Goal: Task Accomplishment & Management: Complete application form

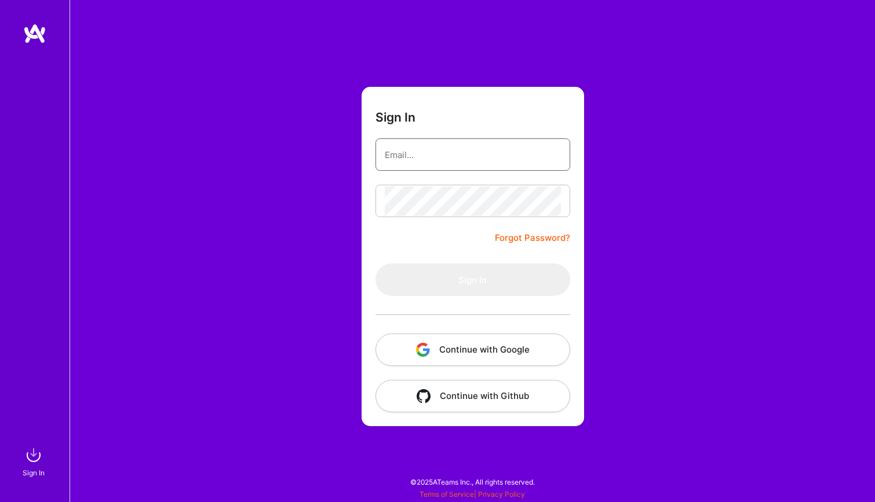
type input "[EMAIL_ADDRESS][PERSON_NAME][DOMAIN_NAME]"
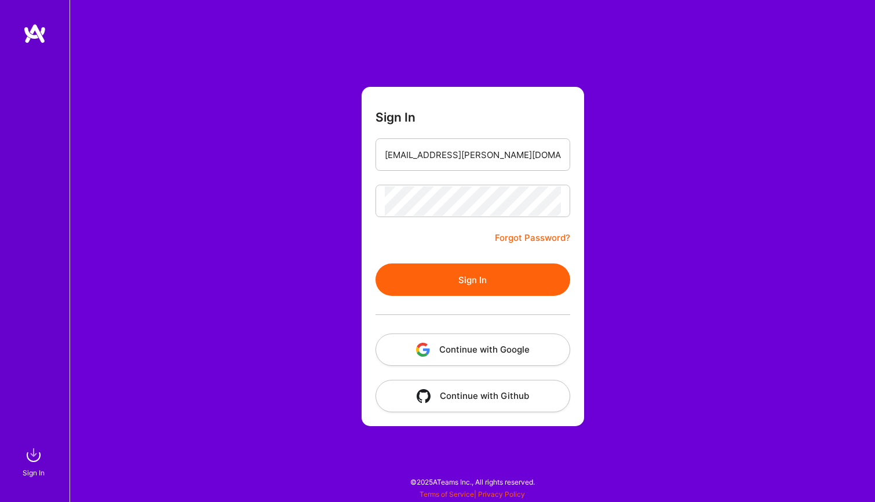
click at [488, 268] on button "Sign In" at bounding box center [472, 280] width 195 height 32
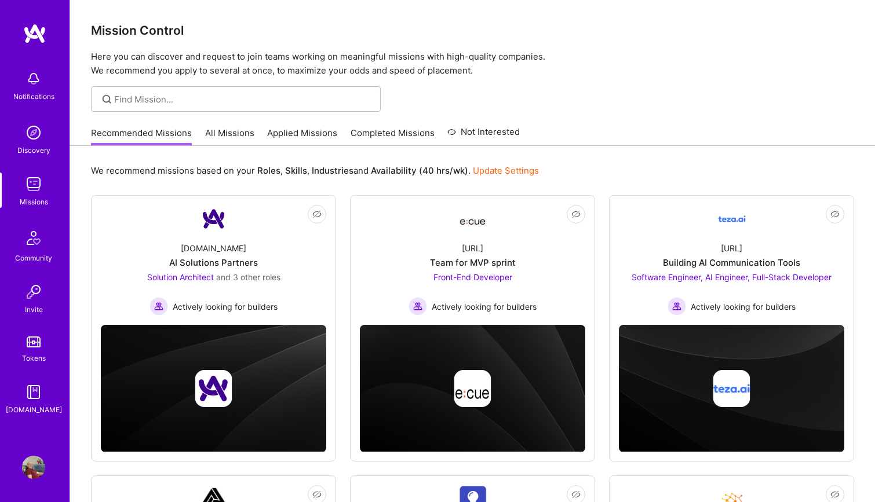
click at [231, 136] on link "All Missions" at bounding box center [229, 136] width 49 height 19
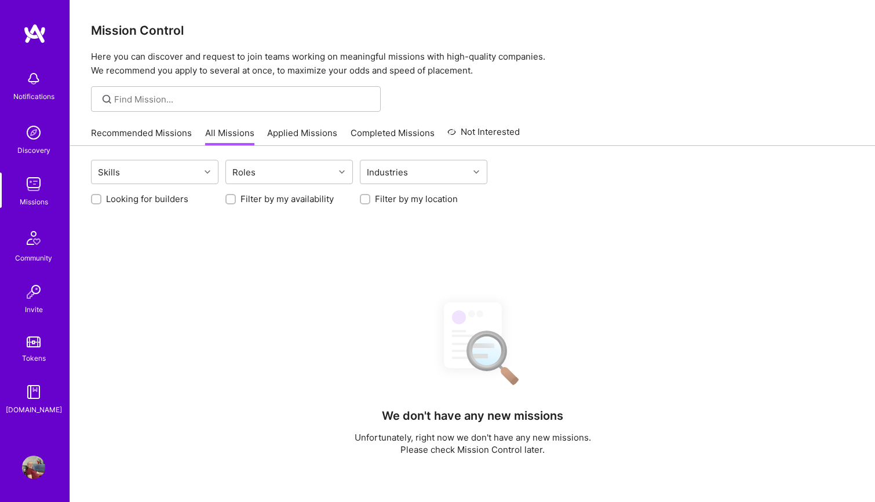
click at [157, 137] on link "Recommended Missions" at bounding box center [141, 136] width 101 height 19
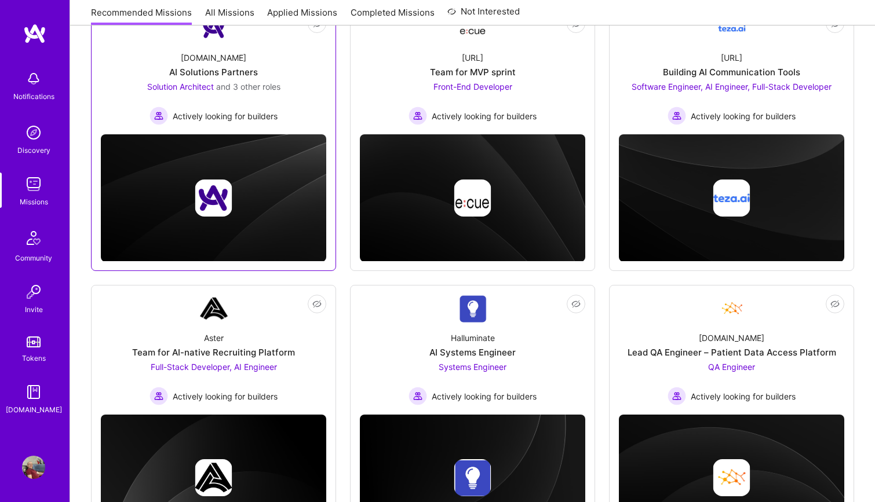
scroll to position [268, 0]
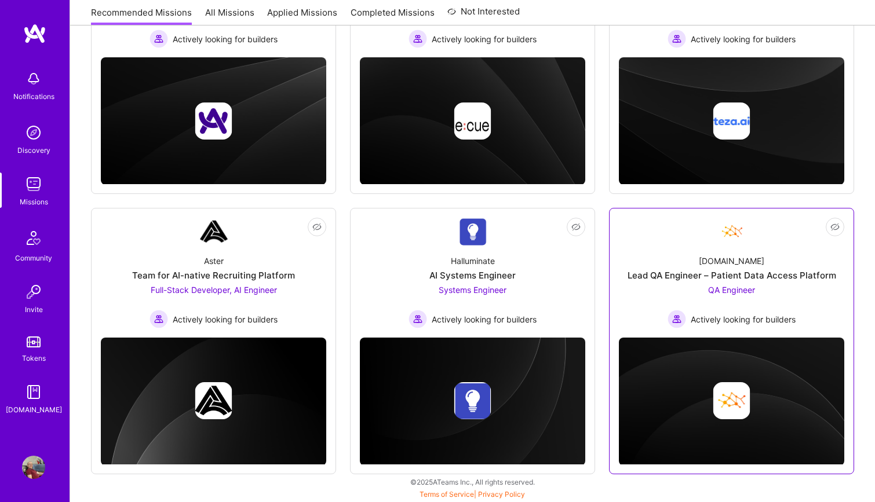
click at [769, 267] on div "[DOMAIN_NAME] Lead QA Engineer – Patient Data Access Platform QA Engineer Activ…" at bounding box center [731, 287] width 225 height 83
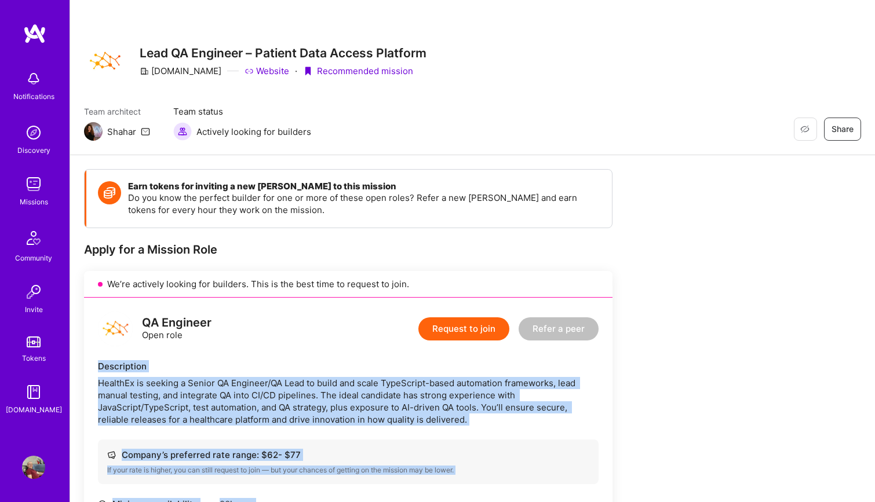
drag, startPoint x: 470, startPoint y: 437, endPoint x: 89, endPoint y: 364, distance: 388.1
copy div "Loremipsumd SitameTc ad elitsed d Eiusmo TE Incididu/UT Labo et dolor mag aliqu…"
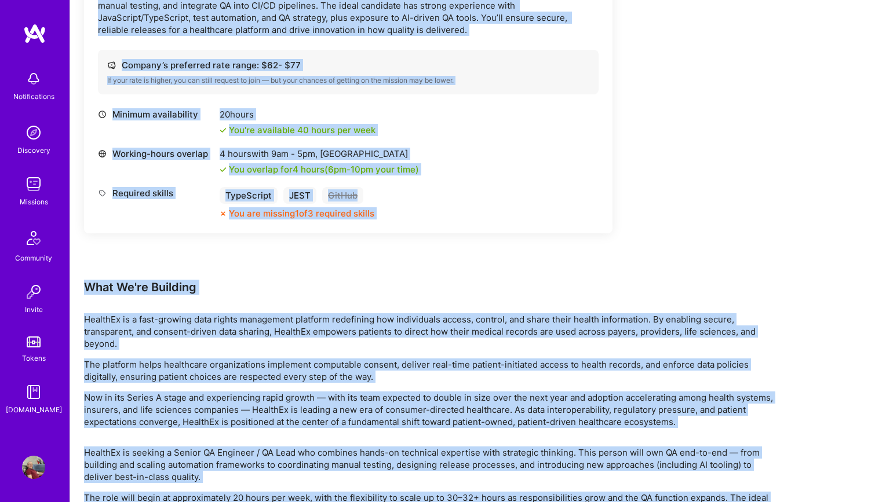
scroll to position [472, 0]
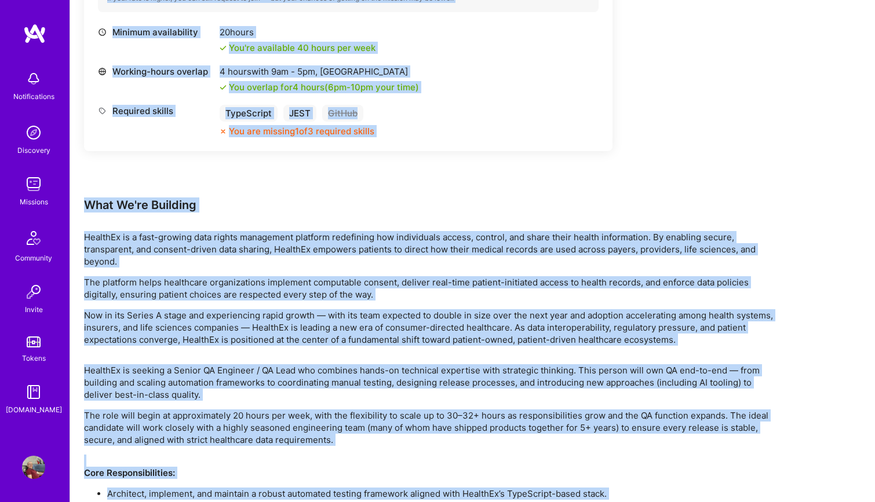
click at [444, 139] on div "Minimum availability 20 hours You're available 40 hours per week Working-hours …" at bounding box center [348, 87] width 501 height 123
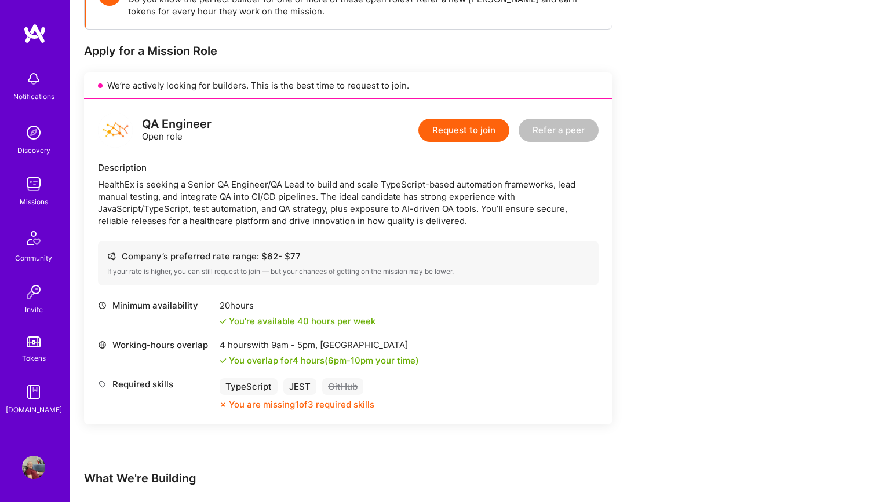
scroll to position [175, 0]
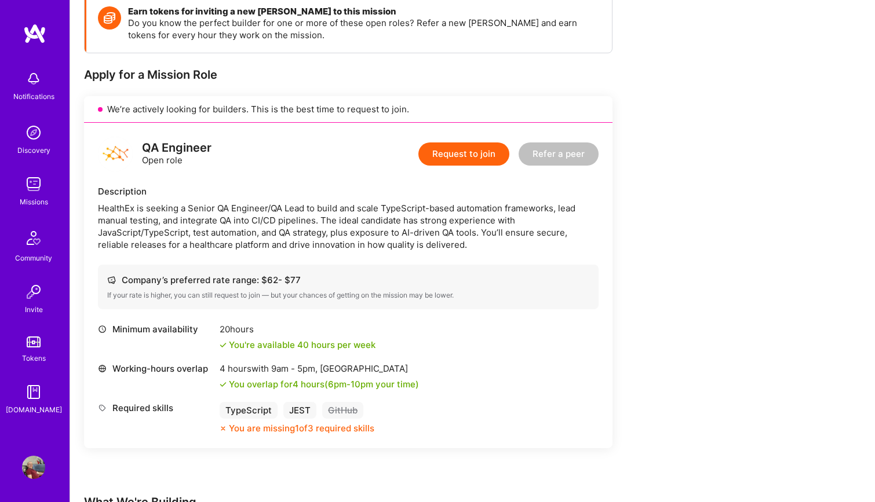
click at [458, 152] on button "Request to join" at bounding box center [463, 154] width 91 height 23
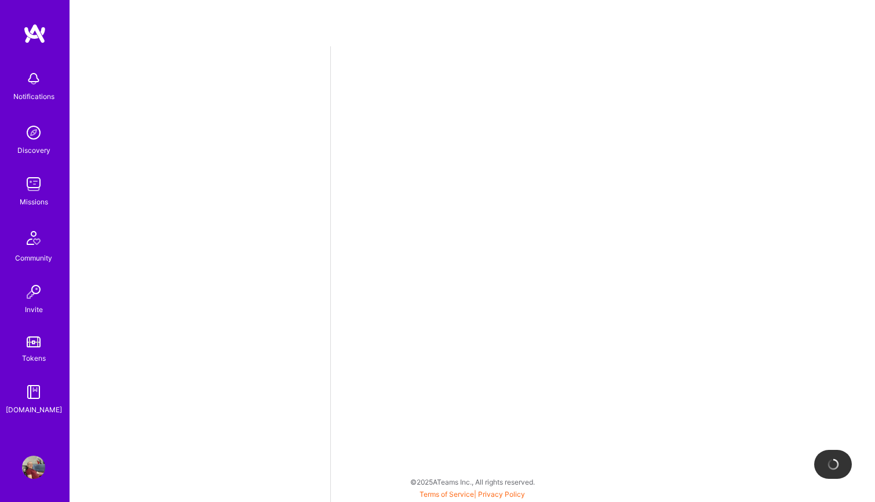
select select "BA"
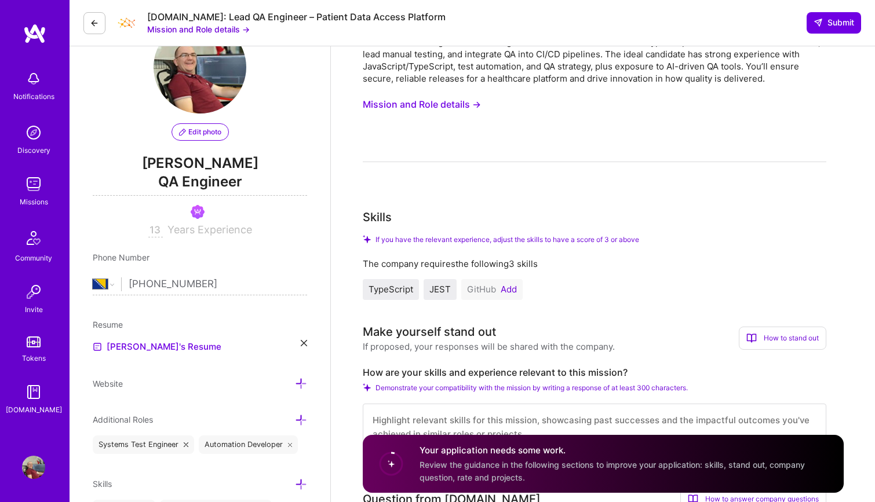
scroll to position [53, 0]
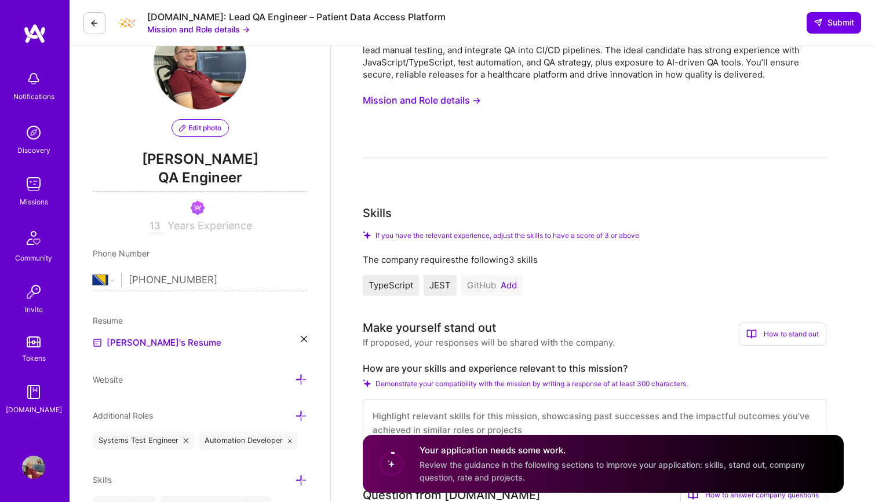
click at [506, 284] on button "Add" at bounding box center [509, 285] width 16 height 9
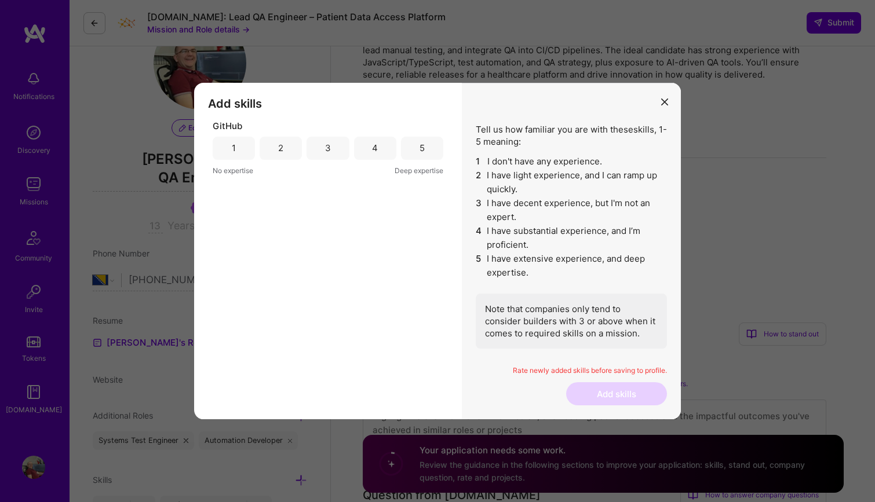
click at [336, 147] on div "3" at bounding box center [328, 148] width 42 height 23
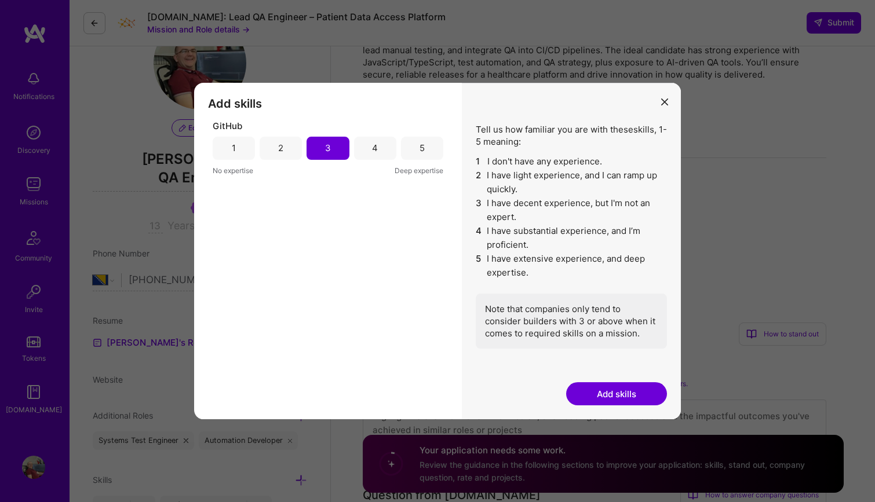
click at [374, 148] on div "4" at bounding box center [375, 148] width 6 height 12
click at [623, 396] on button "Add skills" at bounding box center [616, 393] width 101 height 23
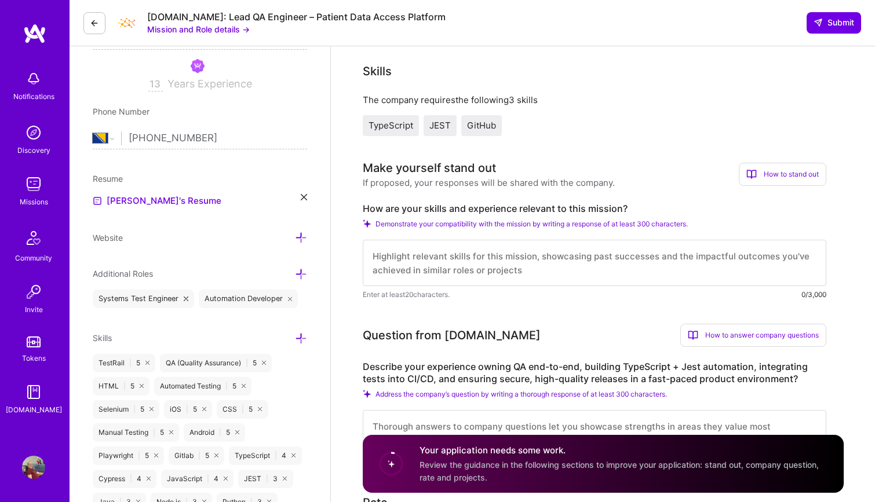
scroll to position [264, 0]
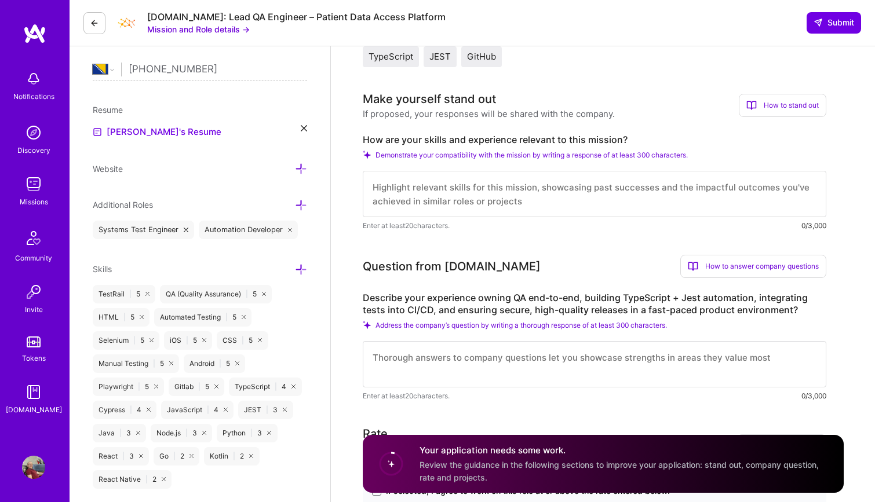
click at [449, 200] on textarea at bounding box center [595, 194] width 464 height 46
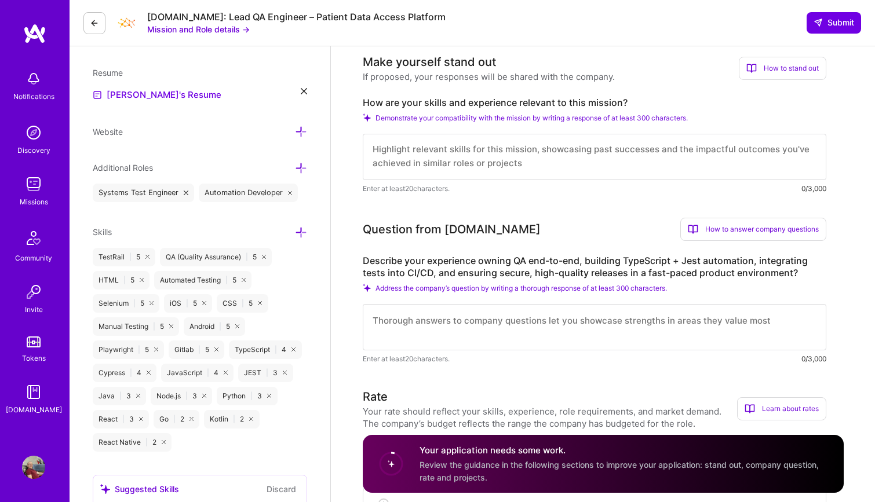
paste textarea "I’m a Swiss-knife QA engineer — blending automation, strategy, and AI-powered t…"
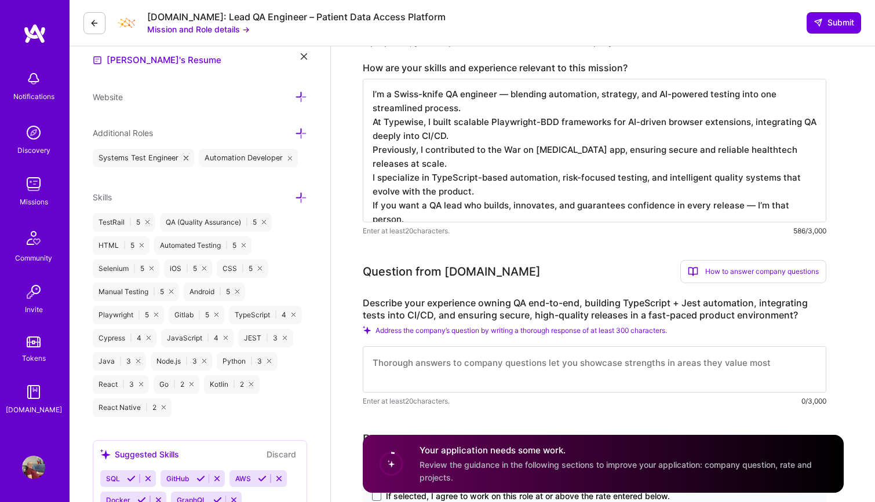
scroll to position [337, 0]
type textarea "I’m a Swiss-knife QA engineer — blending automation, strategy, and AI-powered t…"
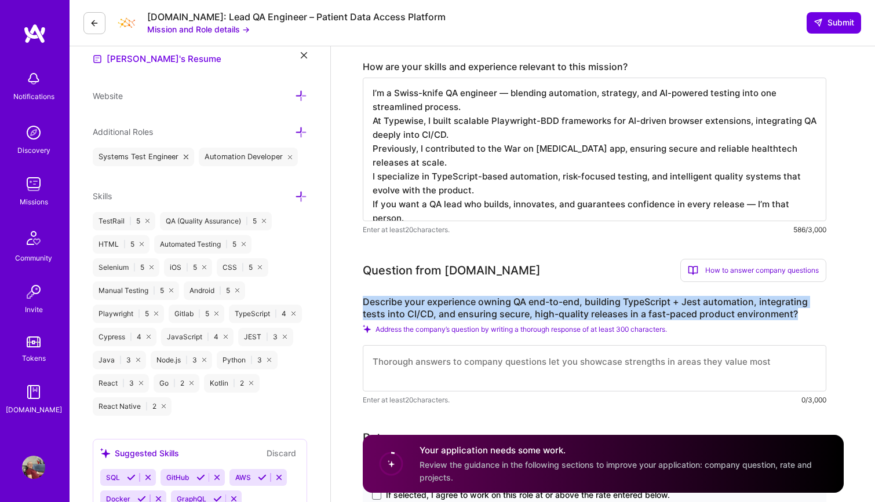
drag, startPoint x: 807, startPoint y: 316, endPoint x: 360, endPoint y: 304, distance: 446.3
copy label "Describe your experience owning QA end-to-end, building TypeScript + Jest autom…"
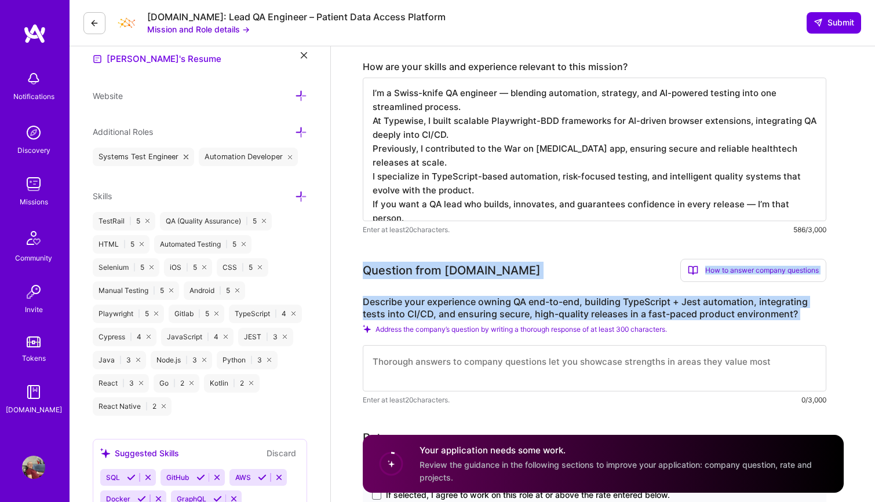
drag, startPoint x: 360, startPoint y: 268, endPoint x: 793, endPoint y: 322, distance: 436.2
copy div "Question from [DOMAIN_NAME] How to answer company questions Mastering company q…"
click at [550, 297] on label "Describe your experience owning QA end-to-end, building TypeScript + Jest autom…" at bounding box center [595, 308] width 464 height 24
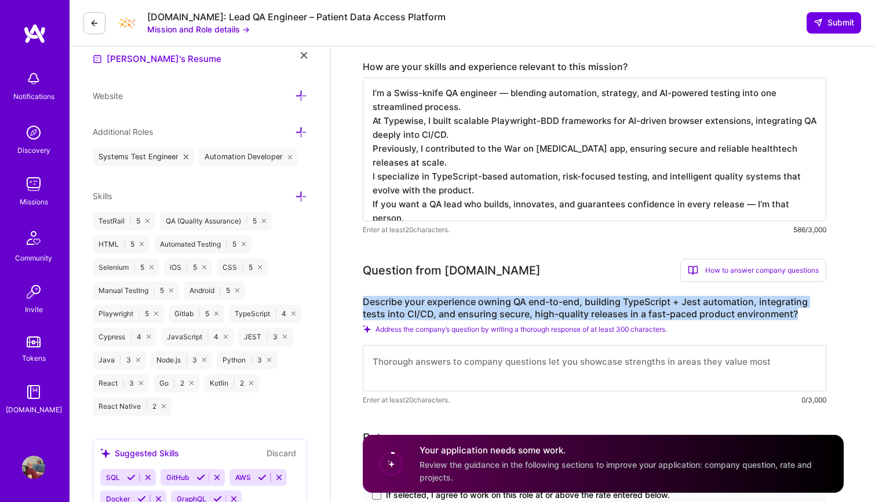
drag, startPoint x: 807, startPoint y: 311, endPoint x: 364, endPoint y: 296, distance: 443.5
click at [364, 296] on label "Describe your experience owning QA end-to-end, building TypeScript + Jest autom…" at bounding box center [595, 308] width 464 height 24
copy label "Describe your experience owning QA end-to-end, building TypeScript + Jest autom…"
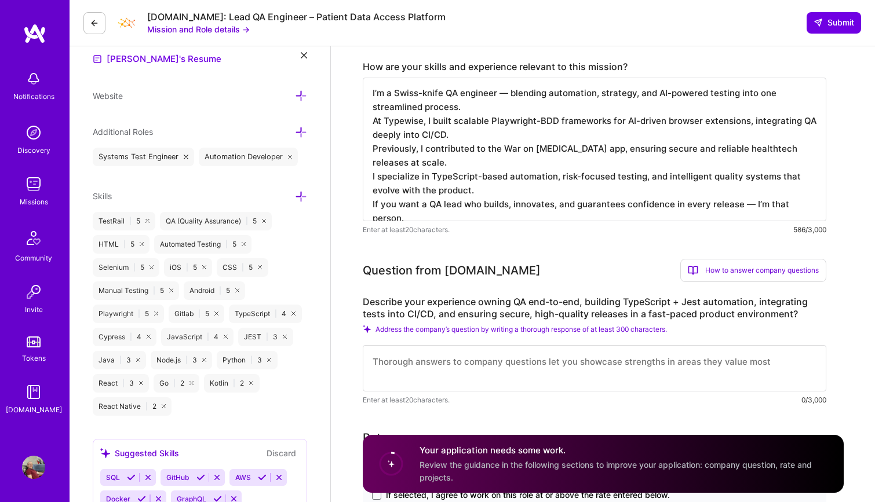
click at [428, 371] on textarea at bounding box center [595, 368] width 464 height 46
paste textarea "In my current role at Typewise, I own QA end-to-end for an AI-powered browser e…"
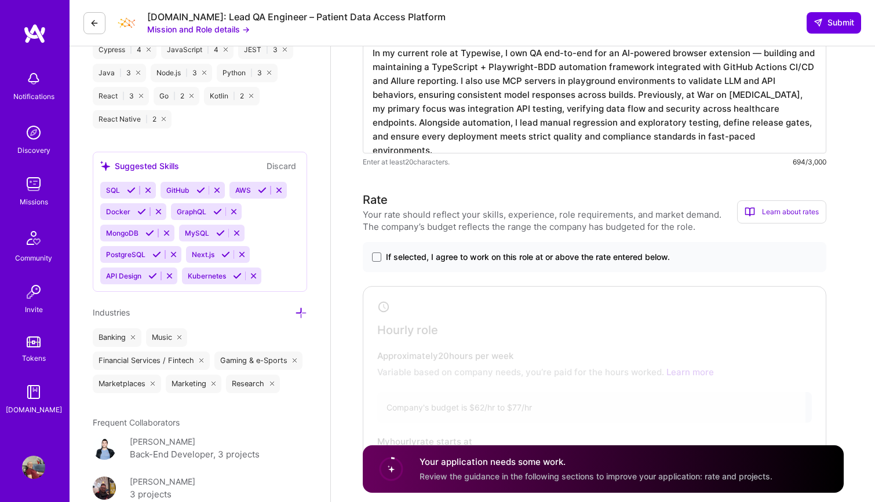
scroll to position [639, 0]
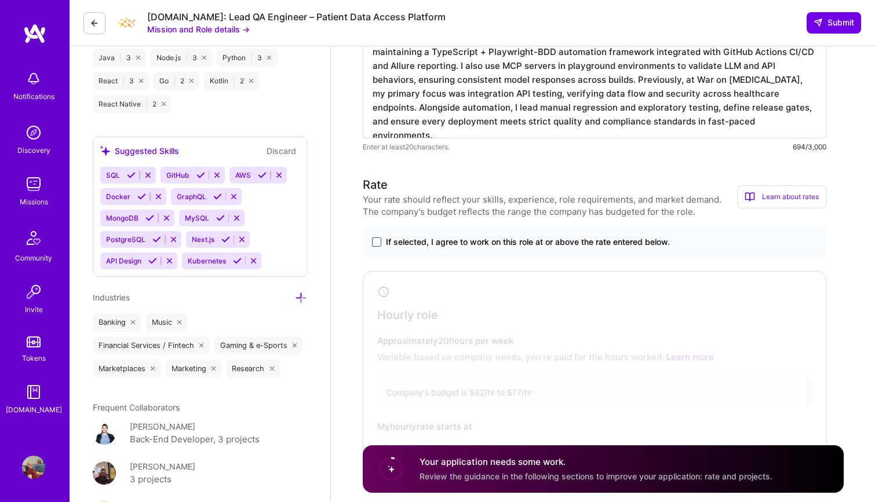
type textarea "In my current role at Typewise, I own QA end-to-end for an AI-powered browser e…"
click at [377, 243] on span at bounding box center [376, 242] width 9 height 9
click at [0, 0] on input "If selected, I agree to work on this role at or above the rate entered below." at bounding box center [0, 0] width 0 height 0
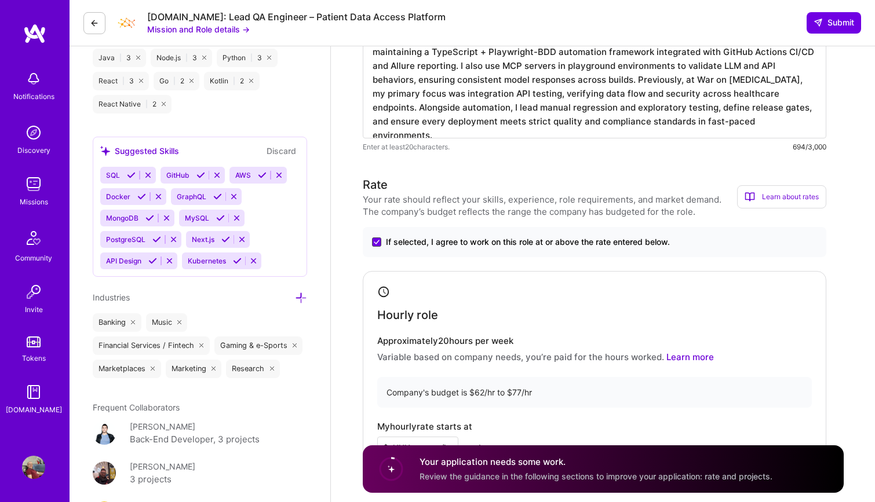
click at [377, 243] on icon at bounding box center [377, 242] width 6 height 5
click at [0, 0] on input "If selected, I agree to work on this role at or above the rate entered below." at bounding box center [0, 0] width 0 height 0
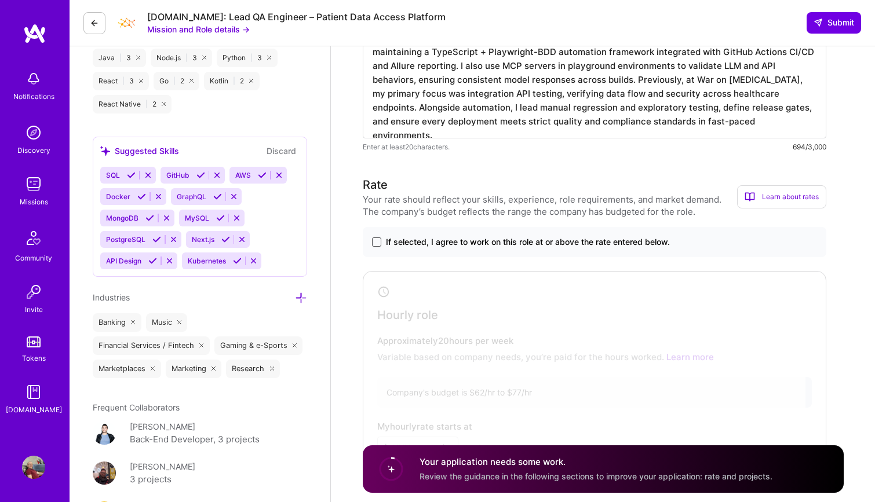
click at [377, 243] on span at bounding box center [376, 242] width 9 height 9
click at [0, 0] on input "If selected, I agree to work on this role at or above the rate entered below." at bounding box center [0, 0] width 0 height 0
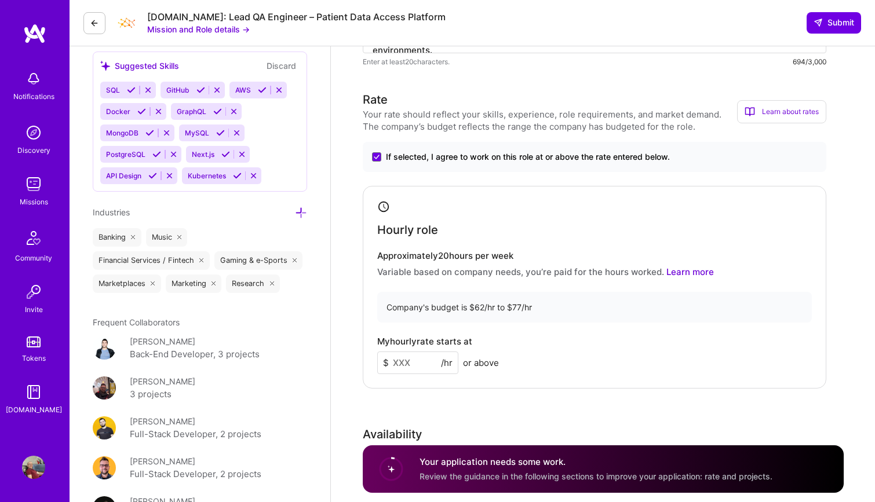
scroll to position [799, 0]
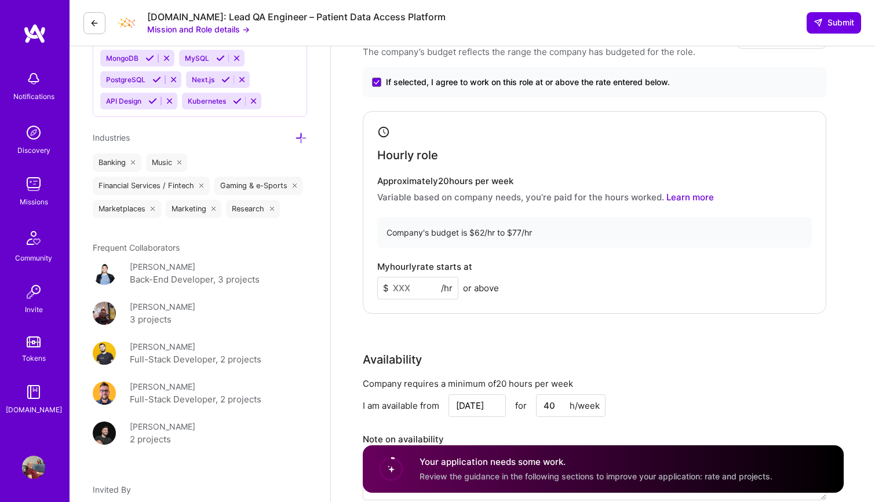
click at [414, 289] on input at bounding box center [417, 288] width 81 height 23
type input "4"
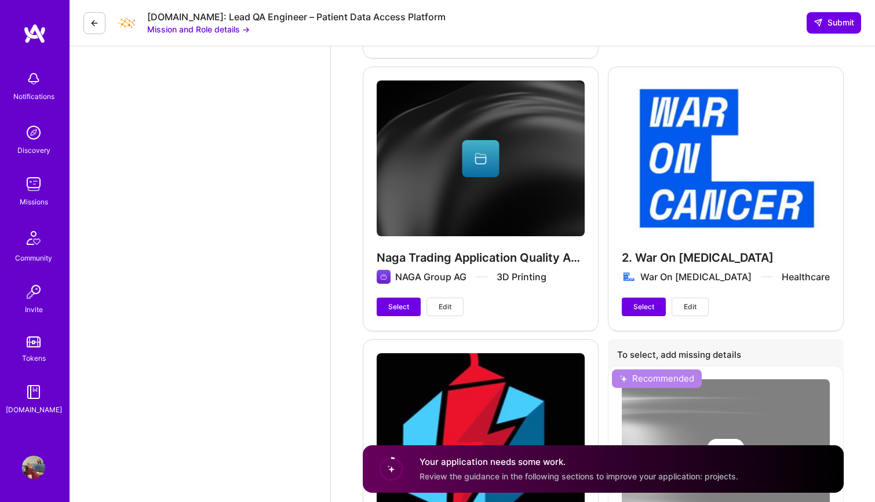
scroll to position [3310, 0]
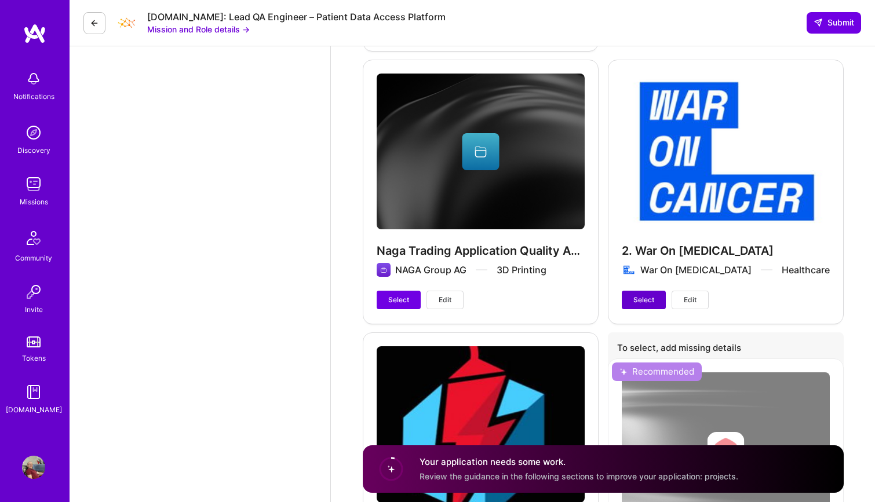
click at [649, 297] on span "Select" at bounding box center [643, 300] width 21 height 10
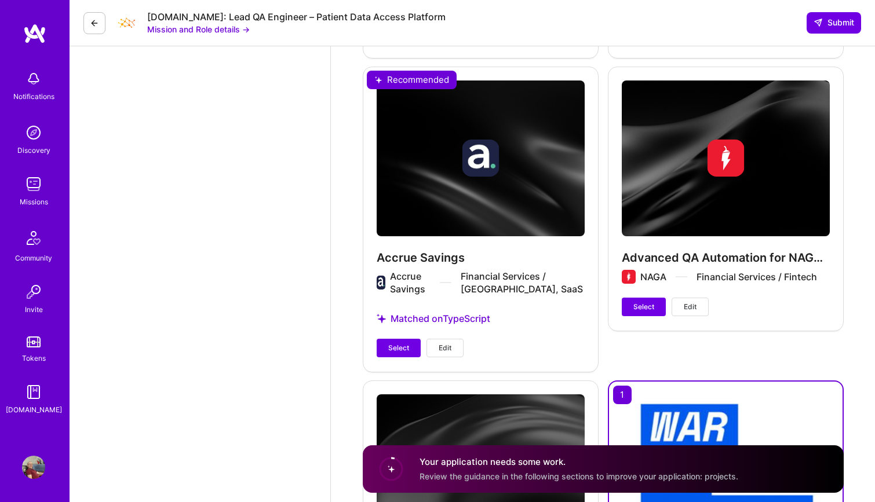
scroll to position [2757, 0]
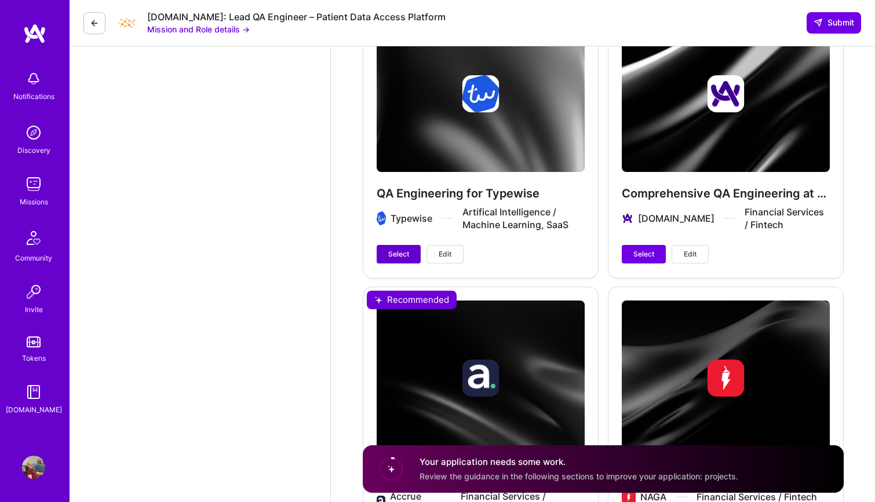
click at [401, 251] on span "Select" at bounding box center [398, 254] width 21 height 10
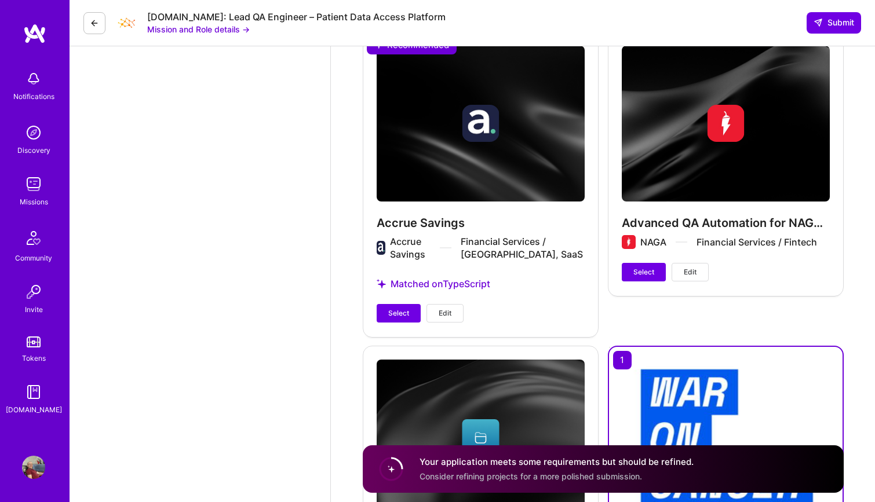
scroll to position [3033, 0]
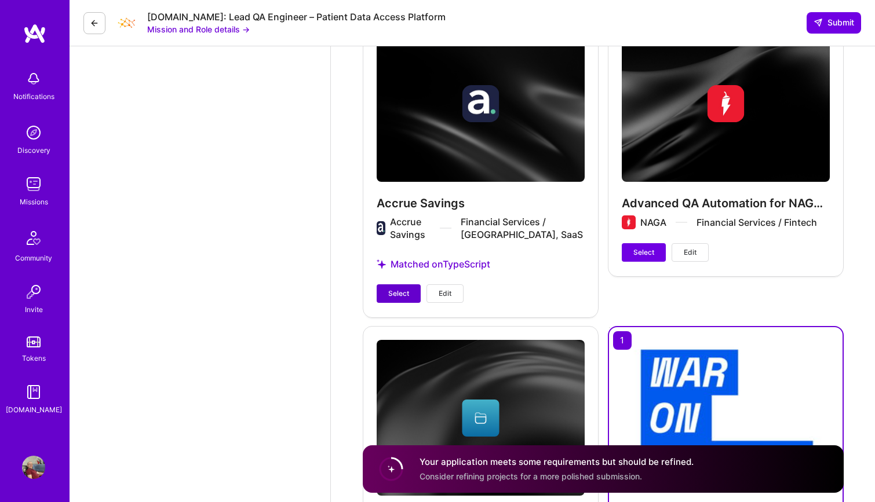
click at [388, 290] on span "Select" at bounding box center [398, 294] width 21 height 10
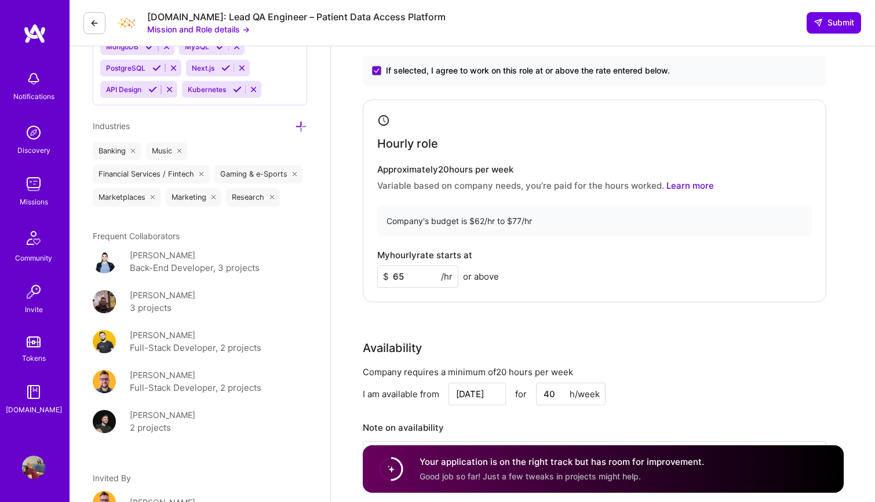
scroll to position [758, 0]
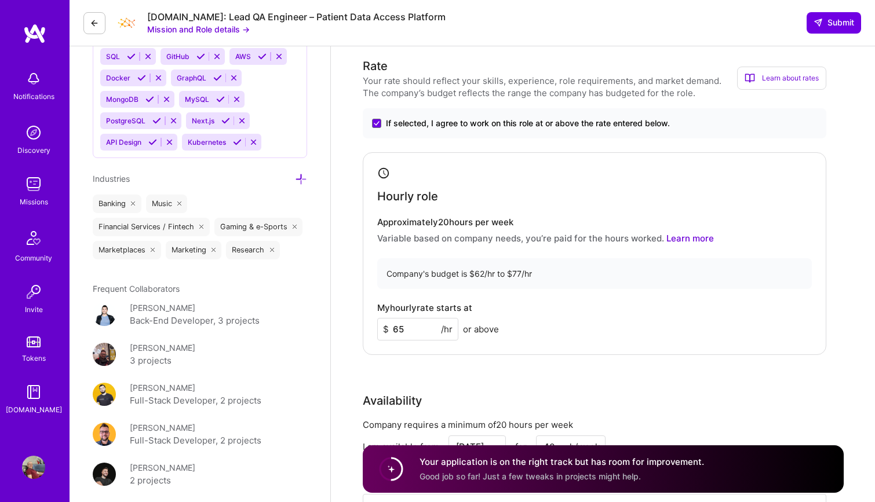
click at [409, 328] on input "65" at bounding box center [417, 329] width 81 height 23
type input "6"
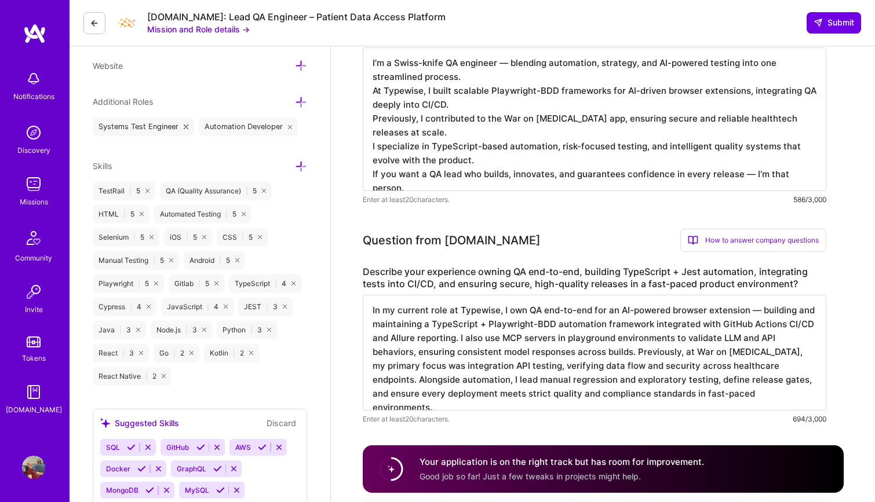
scroll to position [352, 0]
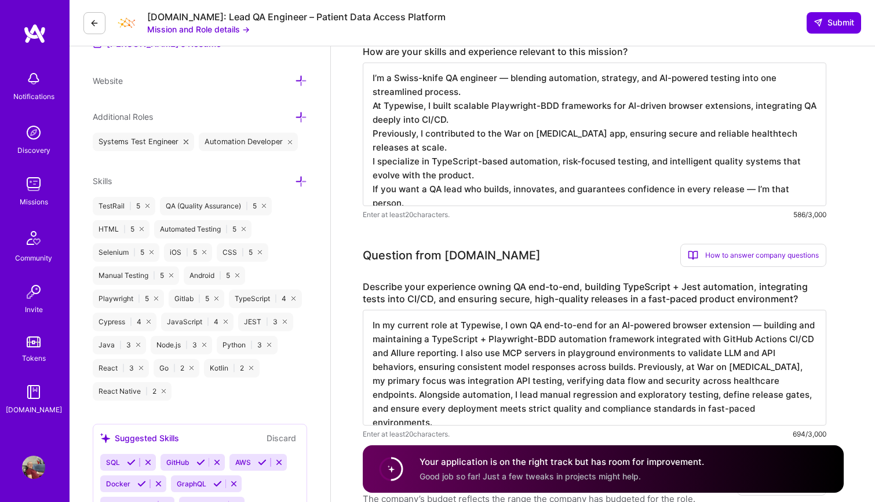
type input "70"
click at [392, 366] on textarea "In my current role at Typewise, I own QA end-to-end for an AI-powered browser e…" at bounding box center [595, 368] width 464 height 116
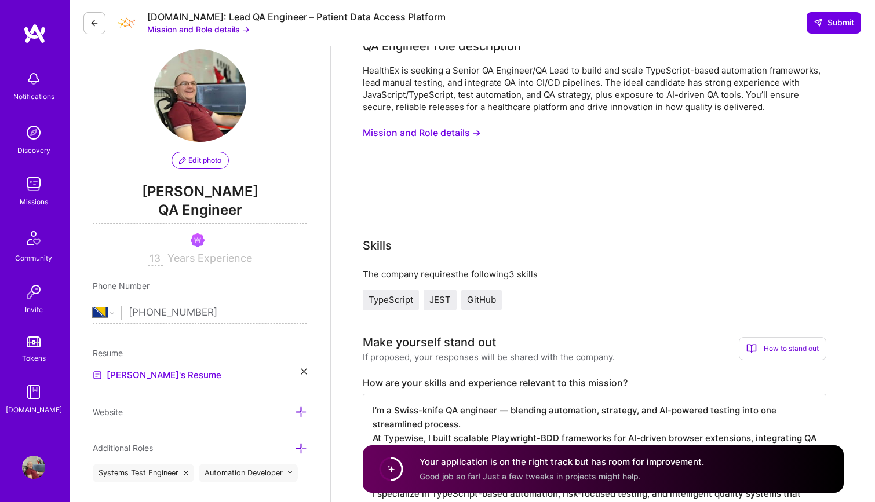
scroll to position [0, 0]
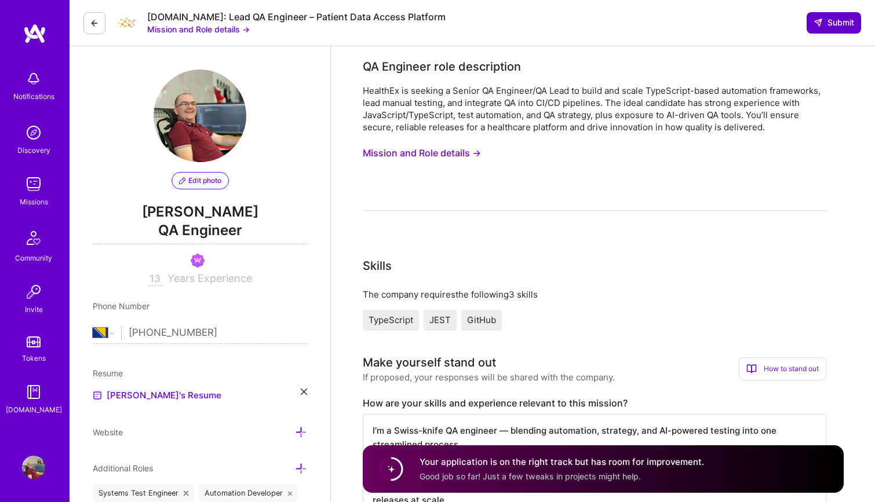
click at [840, 23] on span "Submit" at bounding box center [833, 23] width 41 height 12
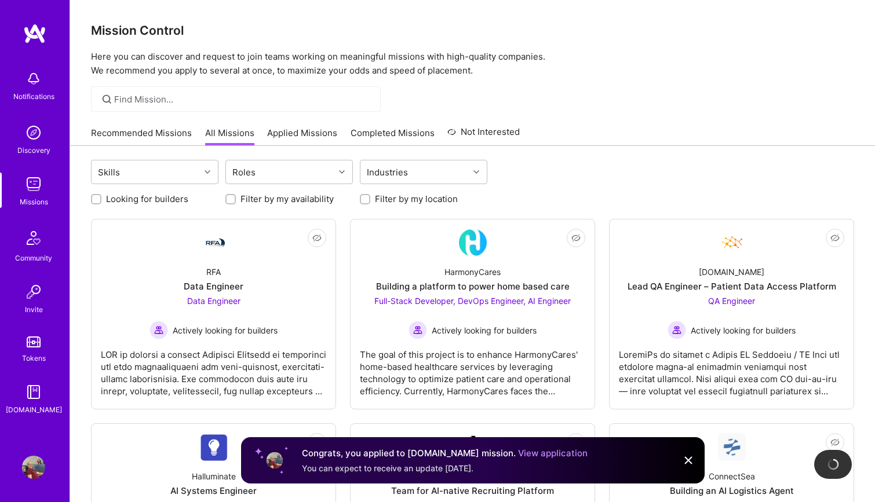
click at [687, 457] on img at bounding box center [688, 461] width 14 height 14
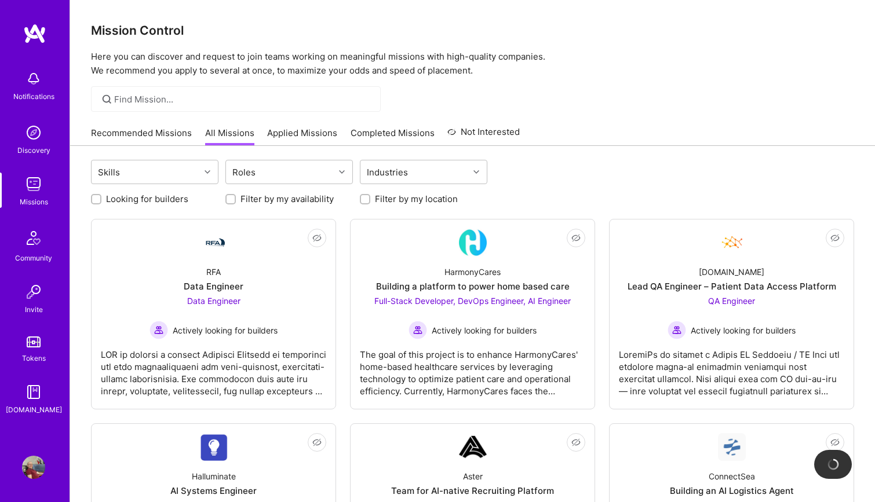
click at [159, 134] on link "Recommended Missions" at bounding box center [141, 136] width 101 height 19
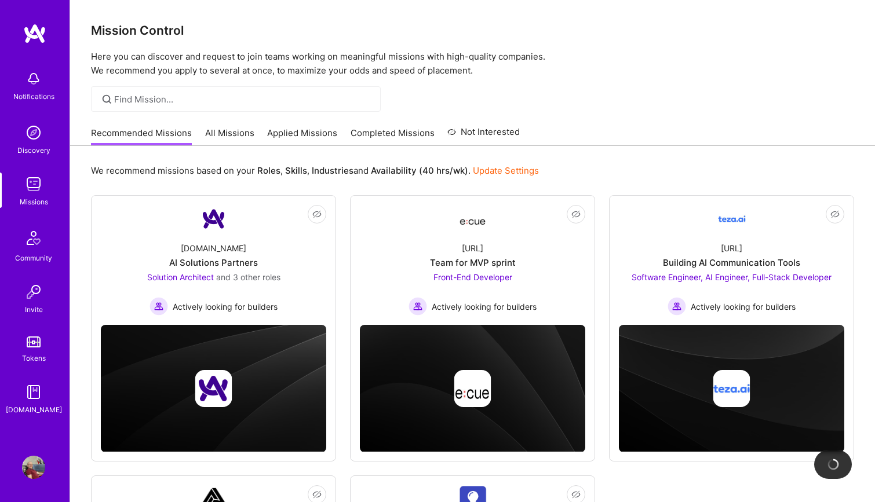
click at [224, 131] on link "All Missions" at bounding box center [229, 136] width 49 height 19
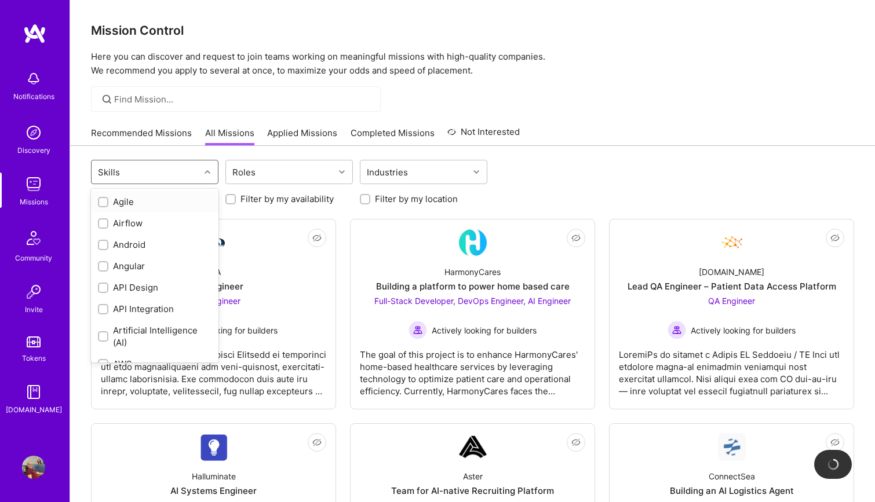
click at [179, 170] on div "Skills" at bounding box center [146, 171] width 108 height 23
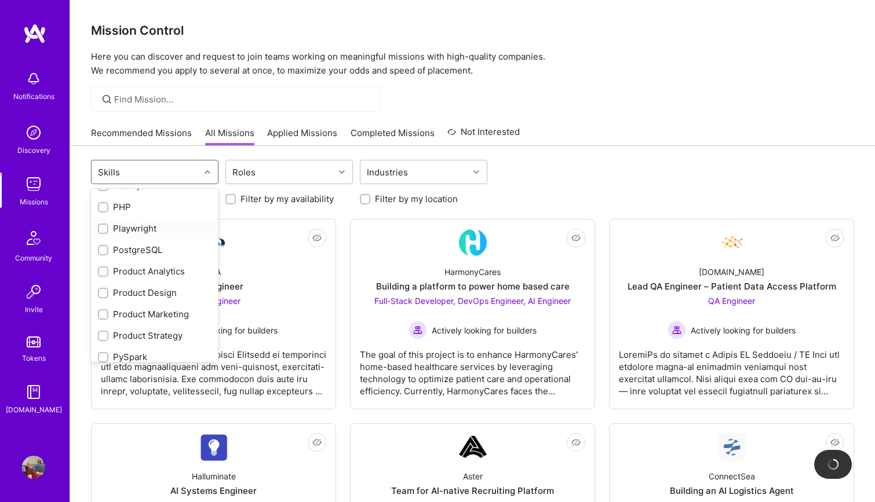
click at [104, 225] on input "checkbox" at bounding box center [104, 229] width 8 height 8
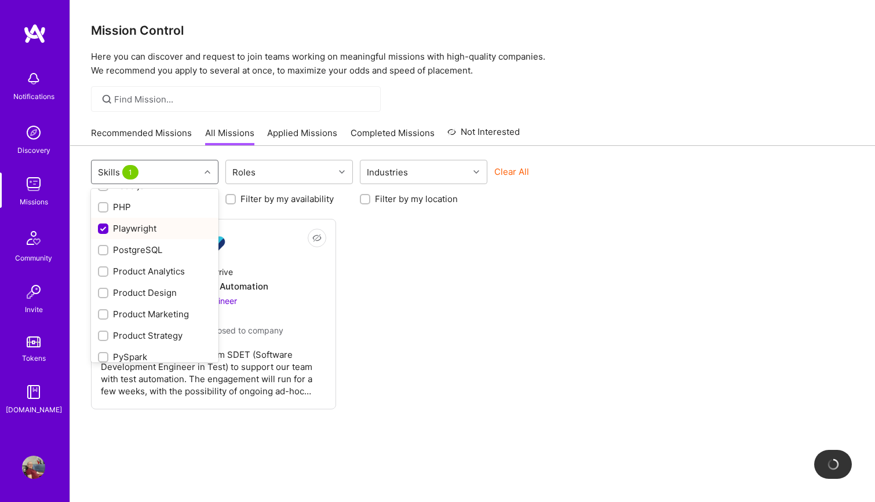
click at [103, 227] on input "checkbox" at bounding box center [104, 229] width 10 height 10
checkbox input "false"
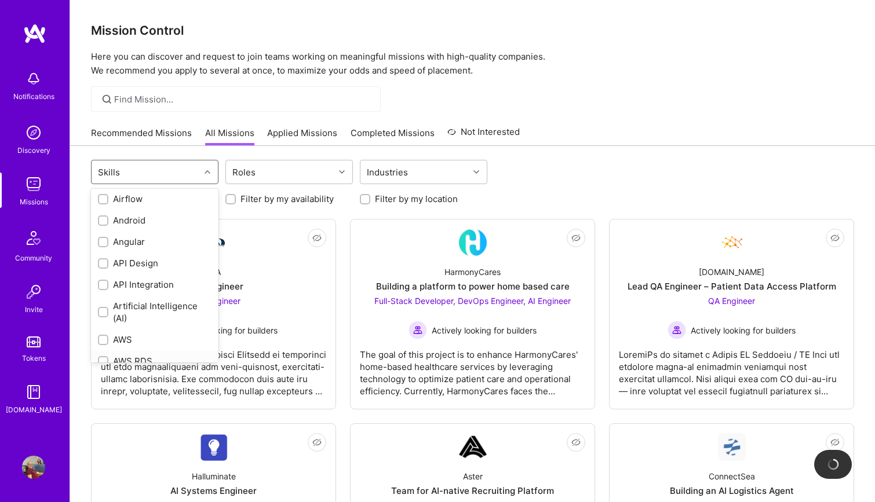
scroll to position [0, 0]
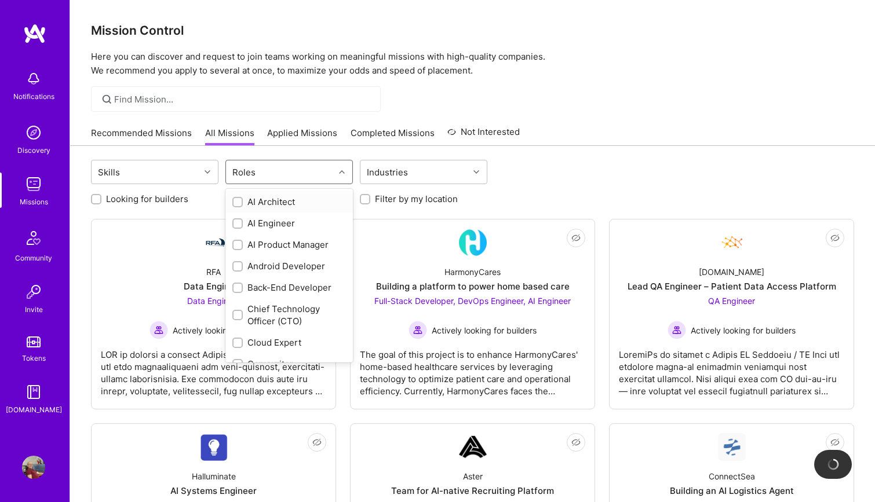
click at [256, 170] on div "Roles" at bounding box center [243, 172] width 29 height 17
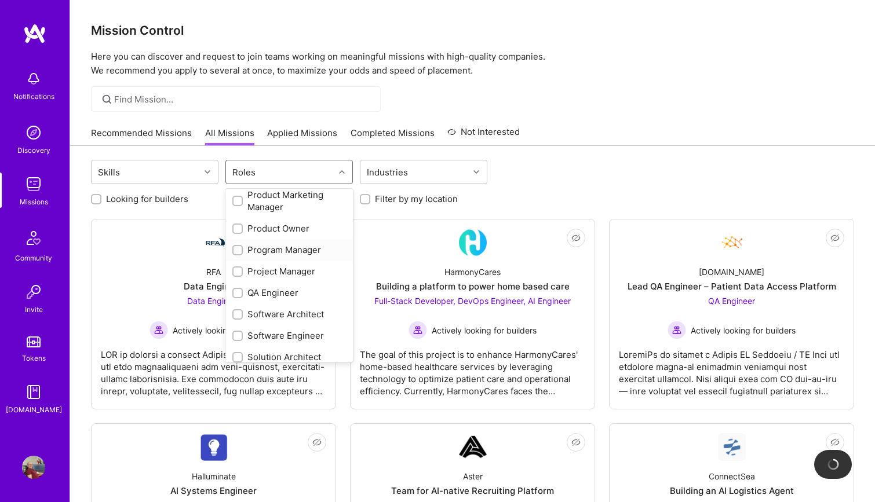
scroll to position [504, 0]
click at [260, 295] on div "QA Engineer" at bounding box center [289, 292] width 114 height 12
checkbox input "true"
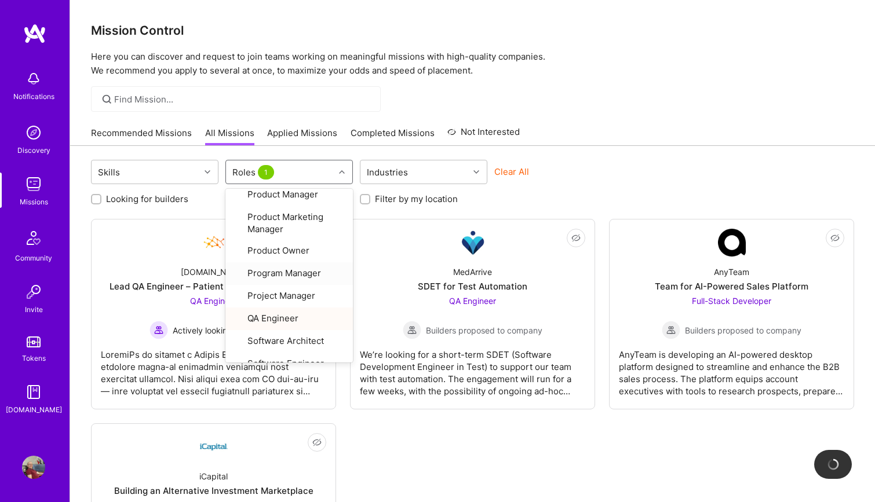
click at [571, 152] on div "Skills option QA Engineer, selected. option Program Manager focused, 25 of 32. …" at bounding box center [472, 369] width 805 height 447
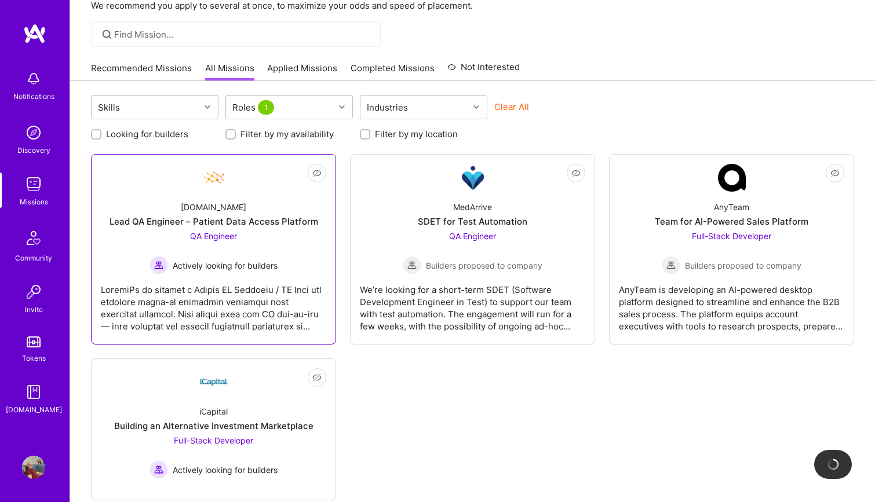
scroll to position [66, 0]
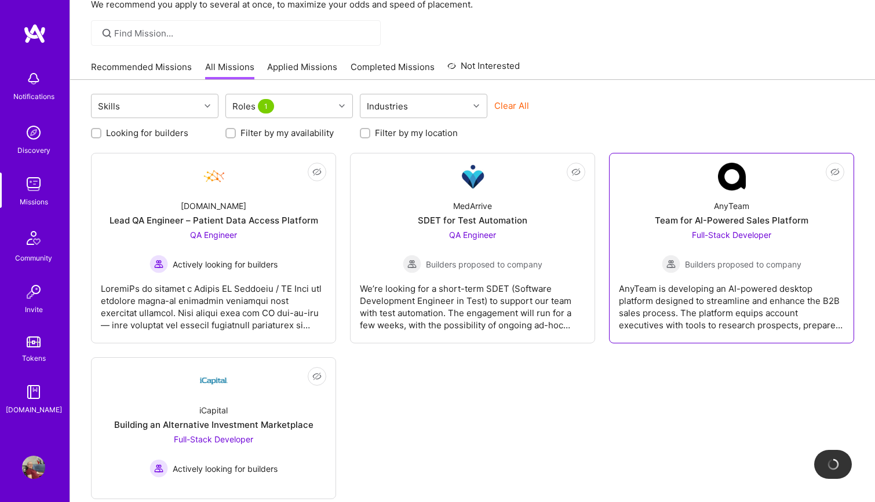
click at [703, 267] on span "Builders proposed to company" at bounding box center [743, 264] width 116 height 12
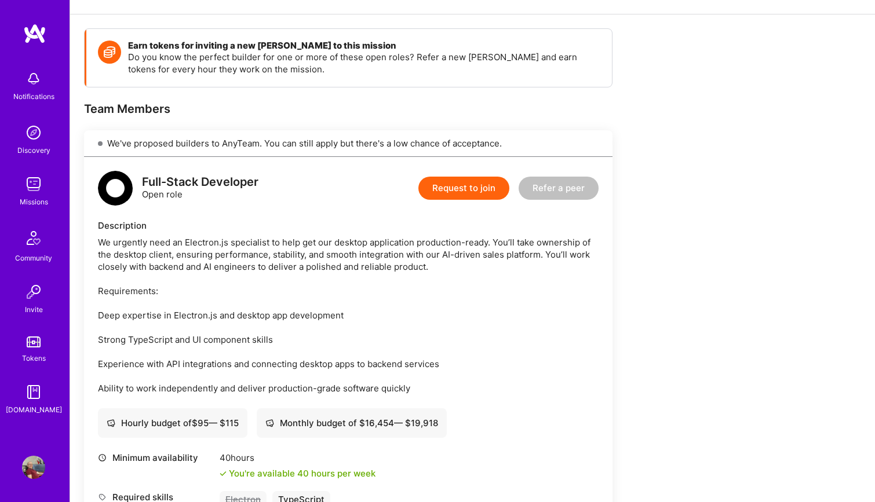
scroll to position [127, 0]
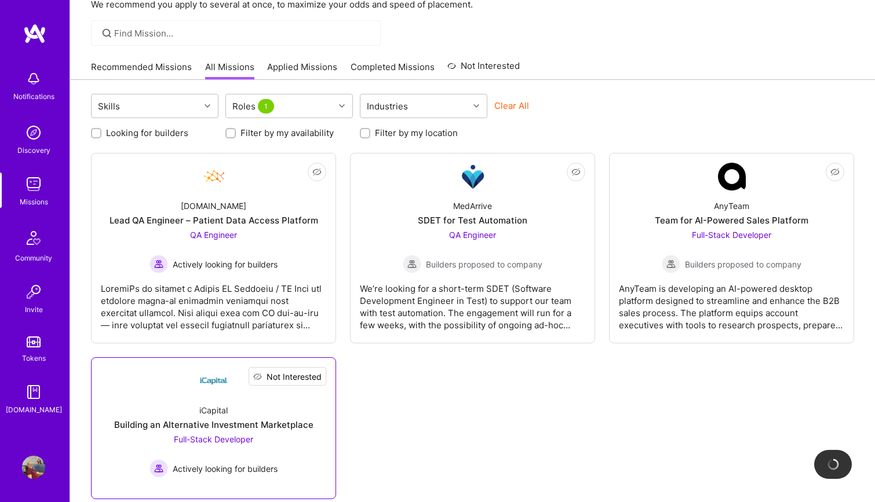
scroll to position [91, 0]
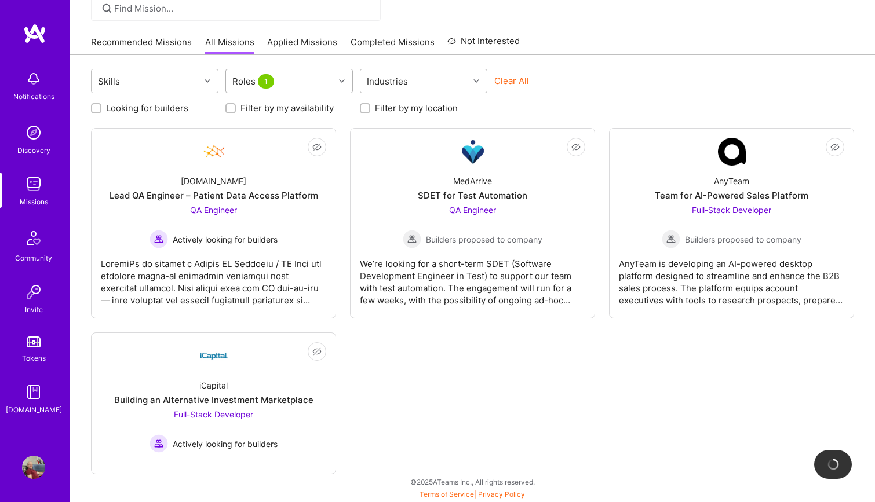
click at [282, 83] on div "Roles 1" at bounding box center [280, 81] width 108 height 23
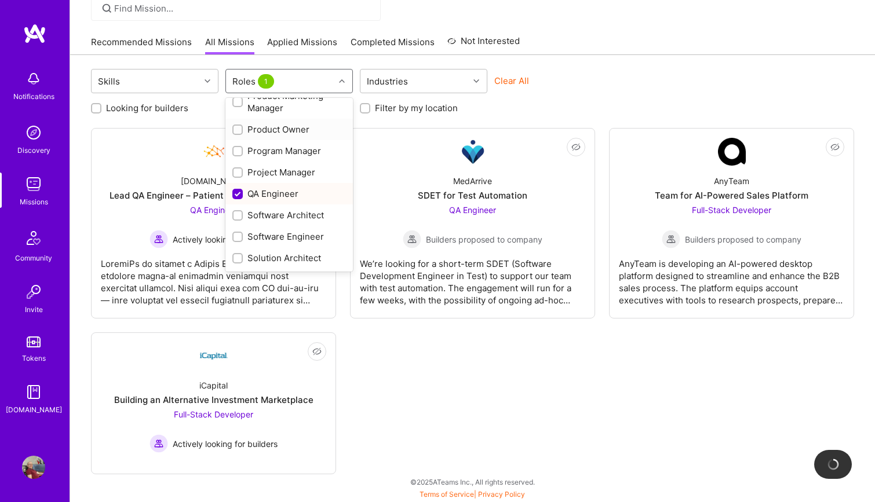
scroll to position [553, 0]
click at [276, 154] on div "QA Engineer" at bounding box center [289, 151] width 114 height 12
checkbox input "false"
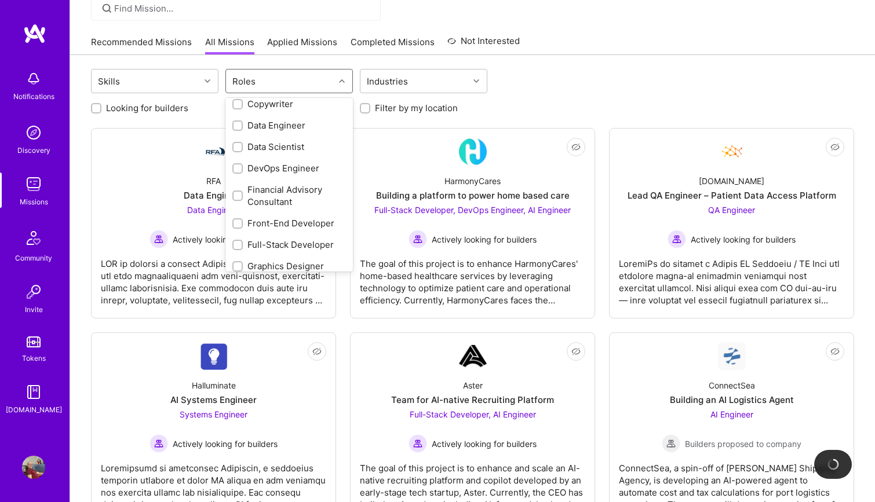
scroll to position [0, 0]
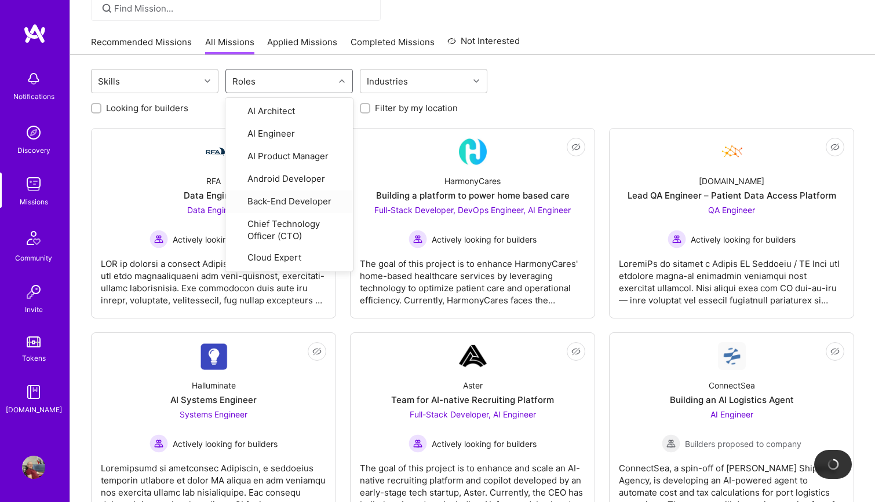
click at [393, 112] on label "Filter by my location" at bounding box center [416, 108] width 83 height 12
click at [370, 112] on input "Filter by my location" at bounding box center [366, 109] width 8 height 8
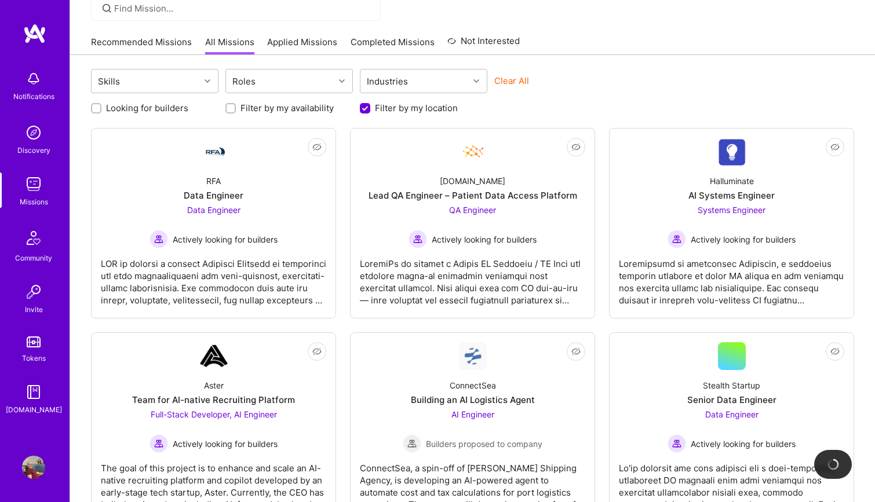
click at [388, 112] on label "Filter by my location" at bounding box center [416, 108] width 83 height 12
click at [371, 112] on input "Filter by my location" at bounding box center [366, 109] width 10 height 10
checkbox input "false"
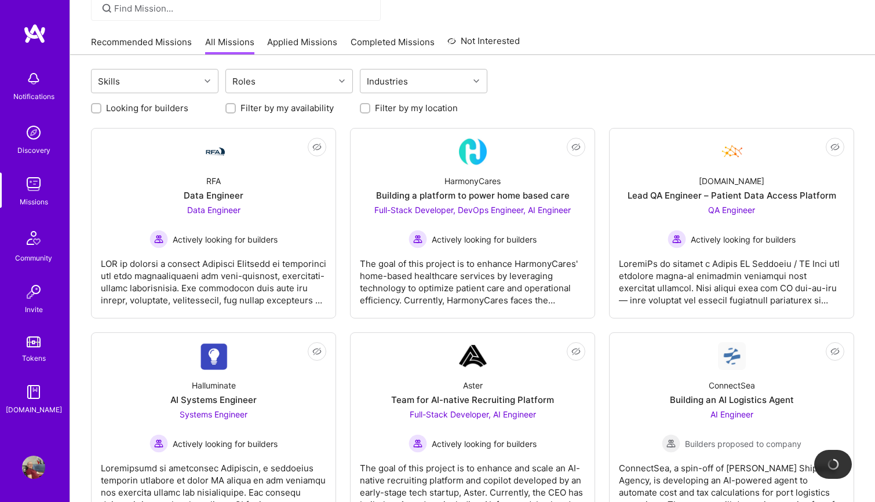
scroll to position [1, 0]
